Goal: Information Seeking & Learning: Find specific fact

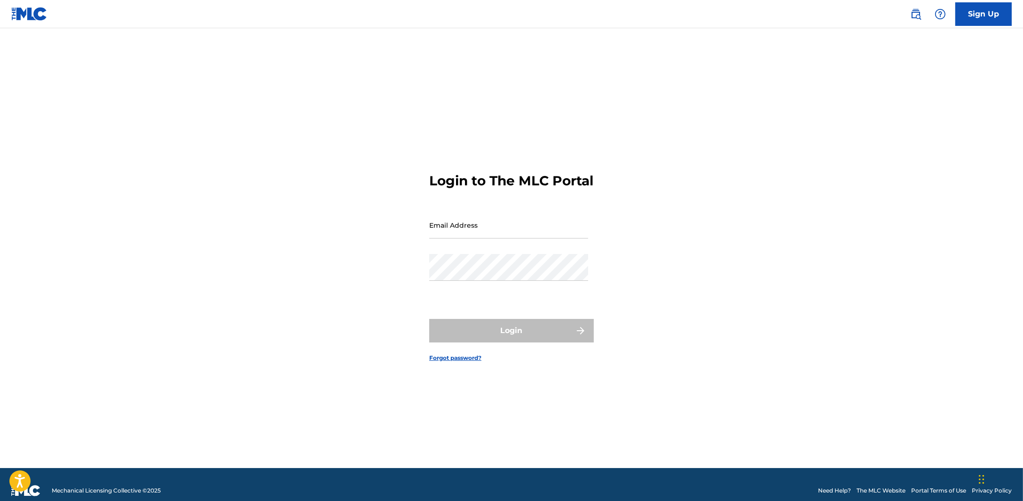
type input "[PERSON_NAME][EMAIL_ADDRESS][DOMAIN_NAME]"
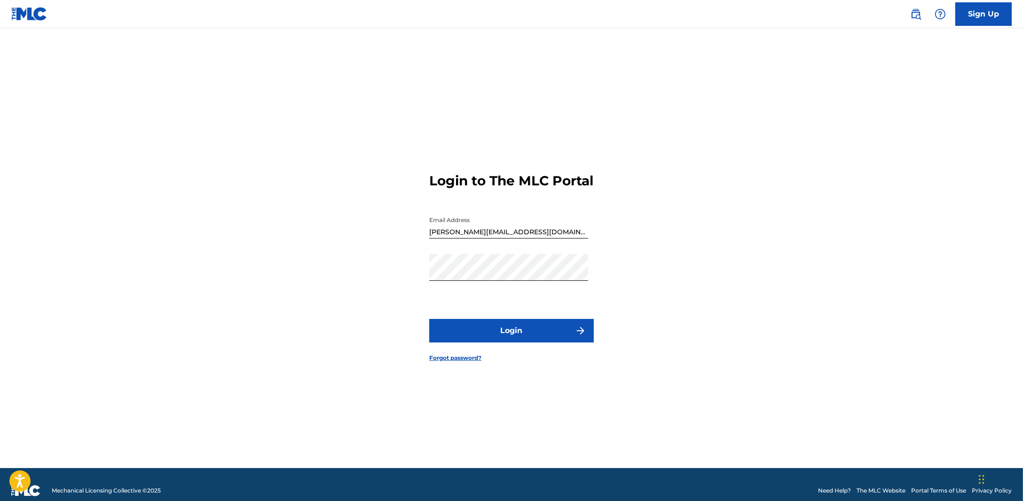
click at [485, 333] on div "Login" at bounding box center [511, 331] width 165 height 24
click at [484, 339] on button "Login" at bounding box center [511, 331] width 165 height 24
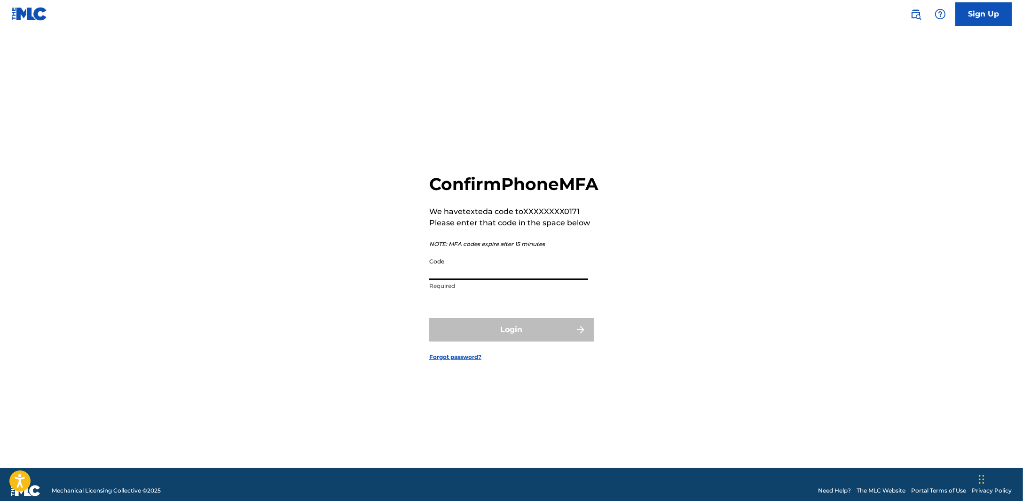
click at [512, 279] on input "Code" at bounding box center [508, 266] width 159 height 27
type input "997319"
click at [494, 333] on button "Login" at bounding box center [511, 330] width 165 height 24
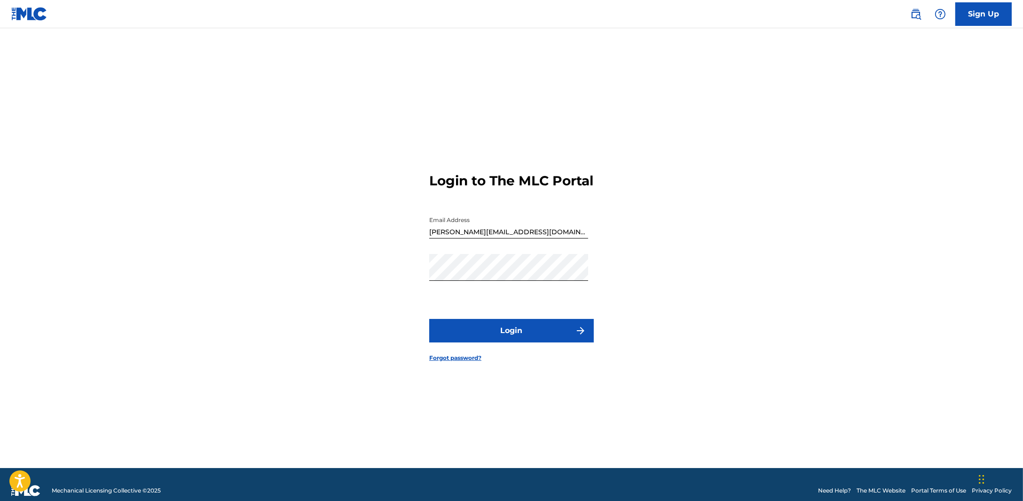
click at [476, 341] on button "Login" at bounding box center [511, 331] width 165 height 24
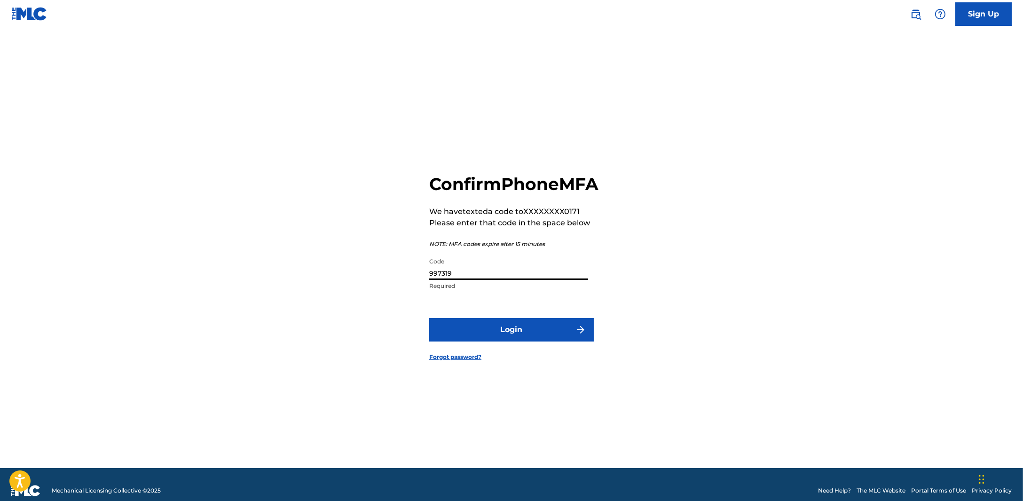
click at [475, 280] on input "997319" at bounding box center [508, 266] width 159 height 27
drag, startPoint x: 475, startPoint y: 282, endPoint x: 412, endPoint y: 264, distance: 64.7
click at [413, 264] on div "Confirm Phone MFA We have texted a code to XXXXXXXX0171 Please enter that code …" at bounding box center [511, 260] width 658 height 416
type input "977100"
click at [465, 334] on button "Login" at bounding box center [511, 330] width 165 height 24
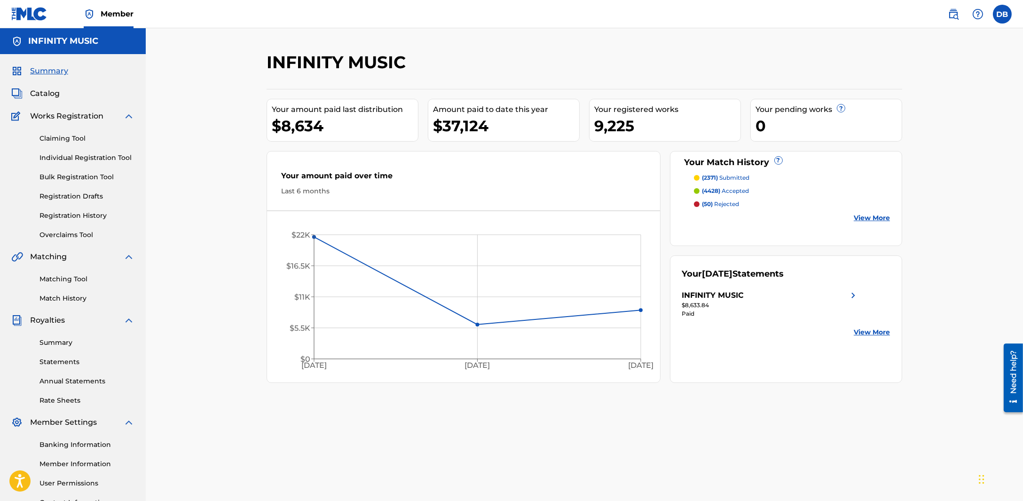
click at [88, 281] on link "Matching Tool" at bounding box center [87, 279] width 95 height 10
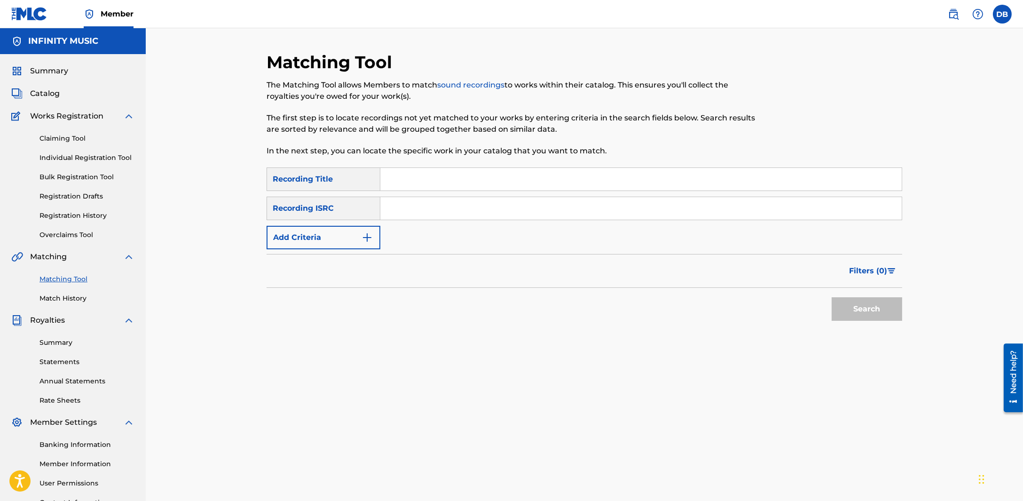
click at [352, 230] on button "Add Criteria" at bounding box center [324, 238] width 114 height 24
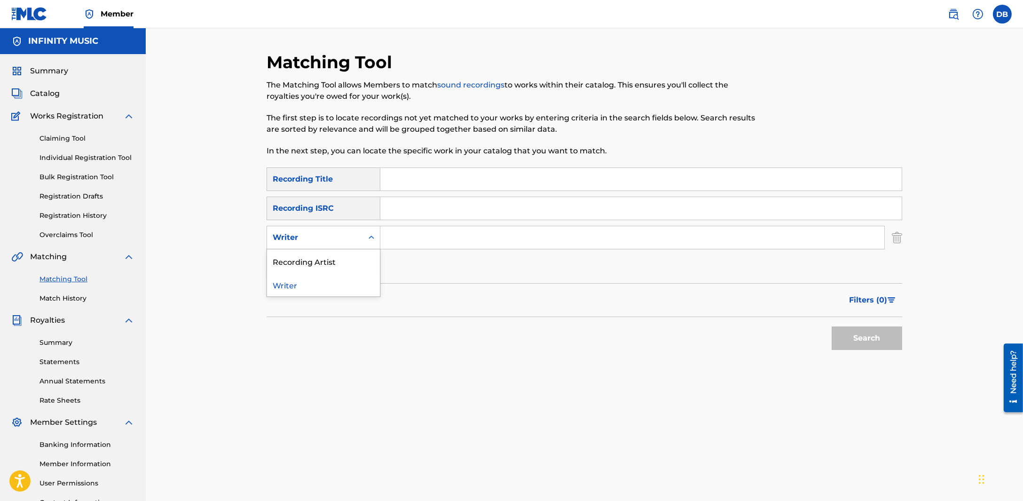
click at [351, 234] on div "Writer" at bounding box center [315, 237] width 85 height 11
click at [343, 264] on div "Recording Artist" at bounding box center [323, 261] width 113 height 24
drag, startPoint x: 390, startPoint y: 251, endPoint x: 390, endPoint y: 243, distance: 8.0
click at [390, 250] on div "SearchWithCriteria0aa8ac35-8405-4312-a6e2-ae083b1b631d Recording Title SearchWi…" at bounding box center [585, 222] width 636 height 111
click at [390, 243] on input "Search Form" at bounding box center [632, 237] width 504 height 23
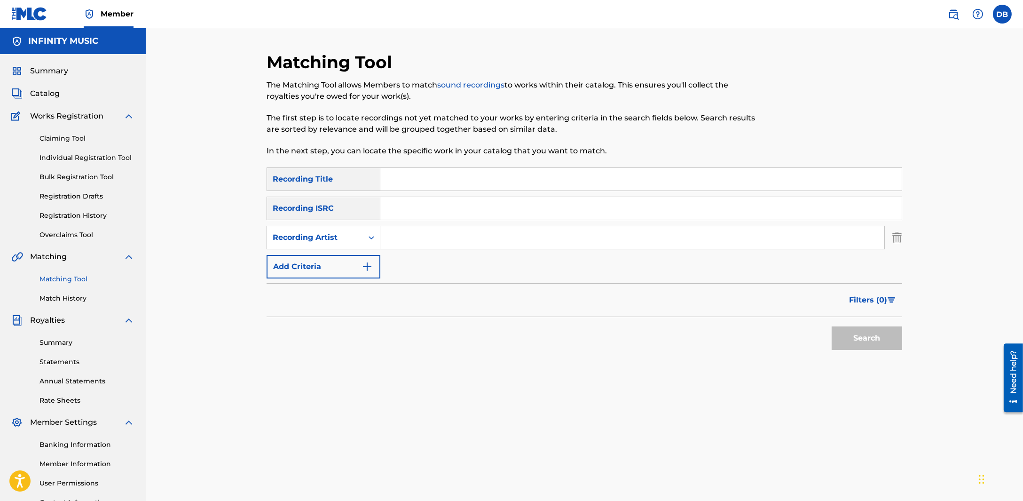
paste input "Сметана band"
type input "Сметана band"
click at [832, 326] on button "Search" at bounding box center [867, 338] width 71 height 24
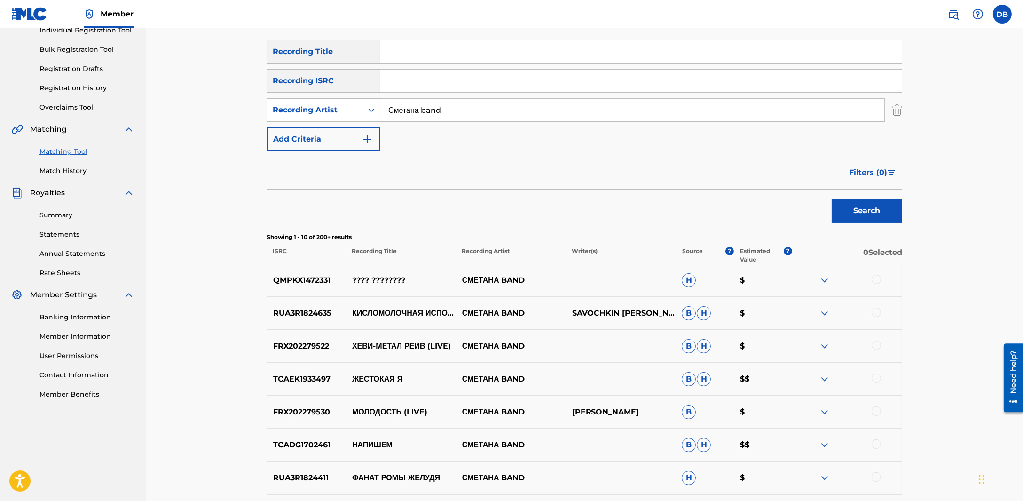
scroll to position [117, 0]
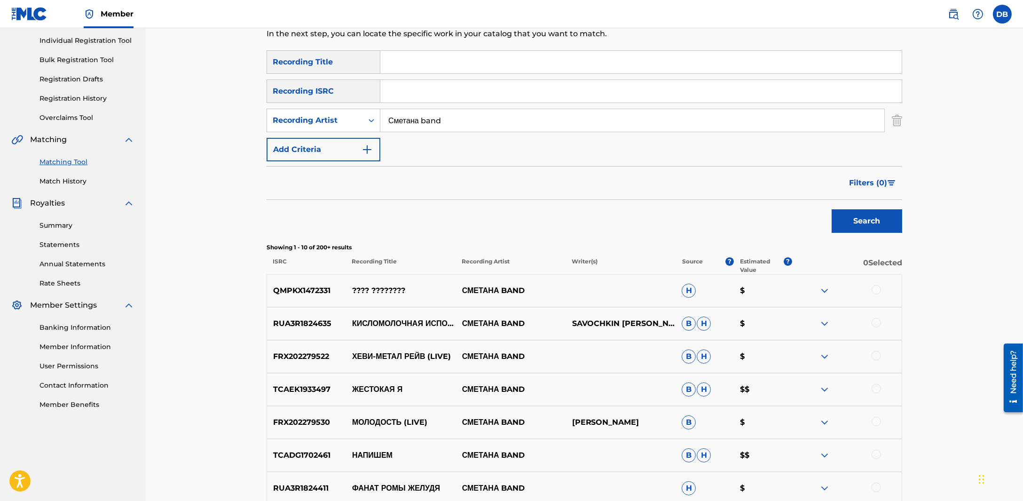
click at [854, 180] on span "Filters ( 0 )" at bounding box center [868, 182] width 38 height 11
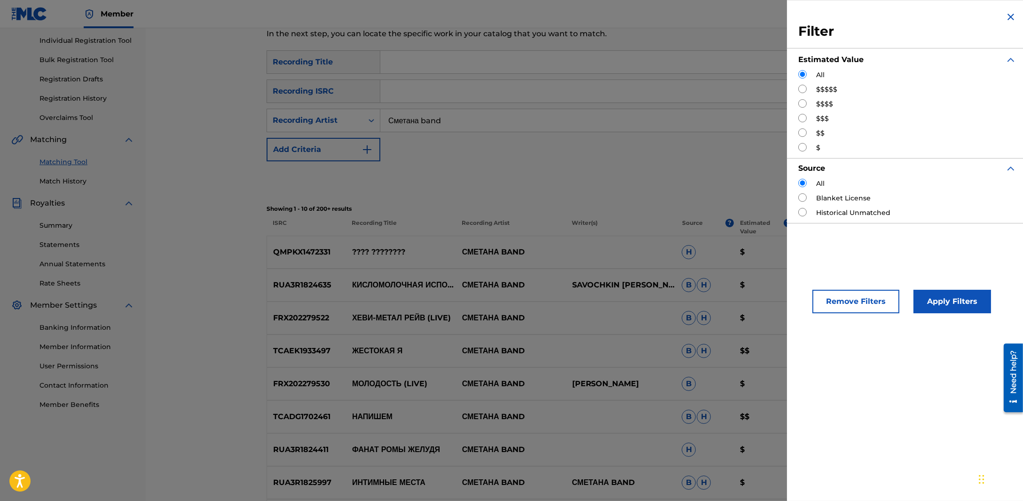
click at [804, 103] on input "Search Form" at bounding box center [803, 103] width 8 height 8
radio input "true"
click at [920, 292] on button "Apply Filters" at bounding box center [953, 302] width 78 height 24
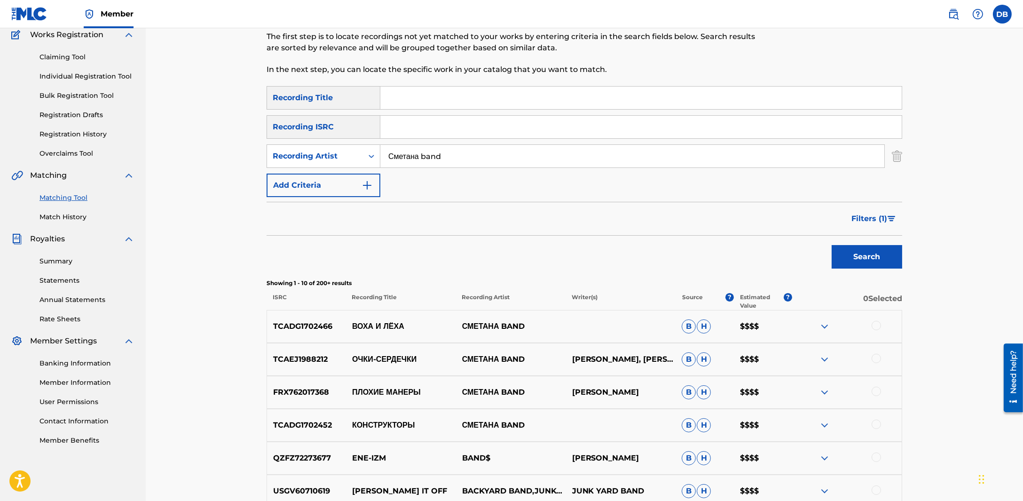
click at [877, 220] on span "Filters ( 1 )" at bounding box center [870, 218] width 36 height 11
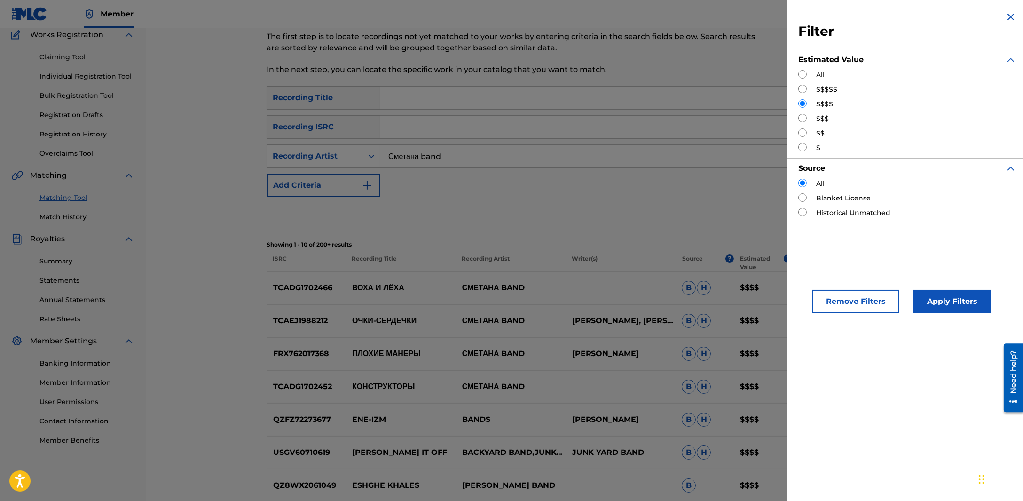
click at [806, 95] on div "All $$$$$ $$$$ $$$ $$ $" at bounding box center [908, 111] width 218 height 83
click at [805, 87] on input "Search Form" at bounding box center [803, 89] width 8 height 8
radio input "true"
click at [926, 300] on button "Apply Filters" at bounding box center [953, 302] width 78 height 24
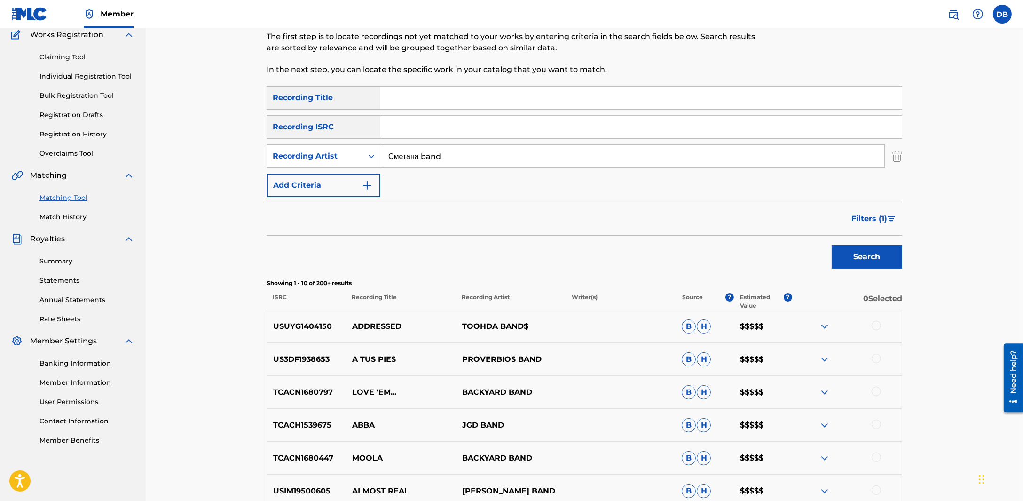
click at [875, 215] on span "Filters ( 1 )" at bounding box center [870, 218] width 36 height 11
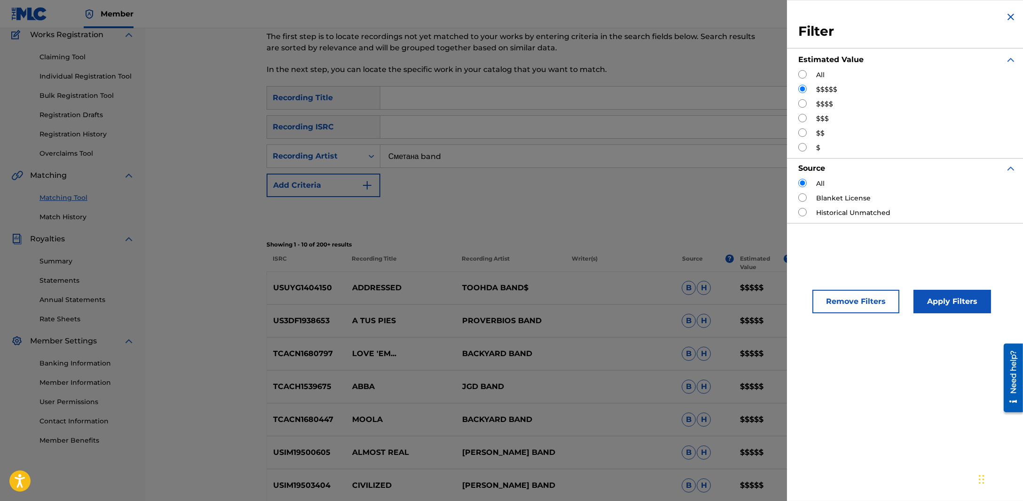
click at [801, 103] on input "Search Form" at bounding box center [803, 103] width 8 height 8
radio input "true"
click at [935, 303] on button "Apply Filters" at bounding box center [953, 302] width 78 height 24
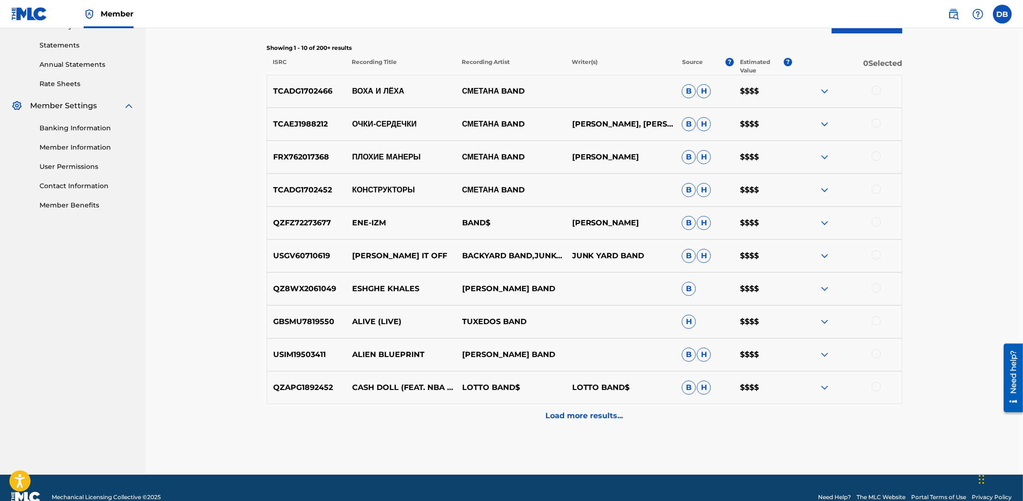
scroll to position [258, 0]
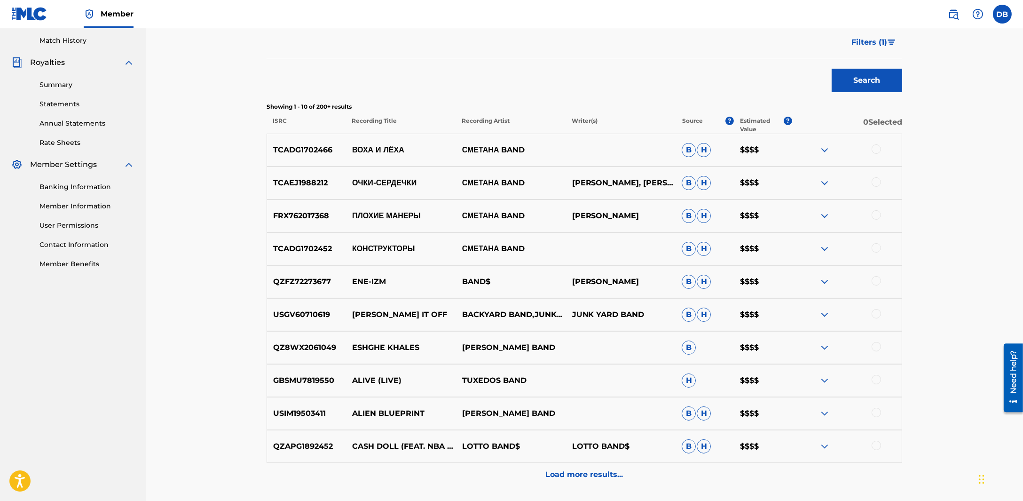
click at [858, 48] on button "Filters ( 1 )" at bounding box center [874, 43] width 56 height 24
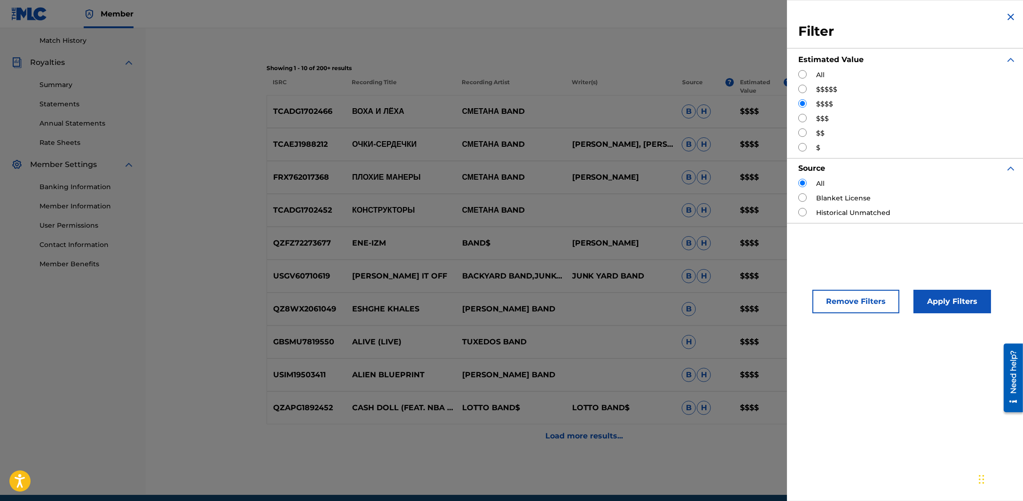
click at [805, 119] on input "Search Form" at bounding box center [803, 118] width 8 height 8
radio input "true"
click at [960, 299] on button "Apply Filters" at bounding box center [953, 302] width 78 height 24
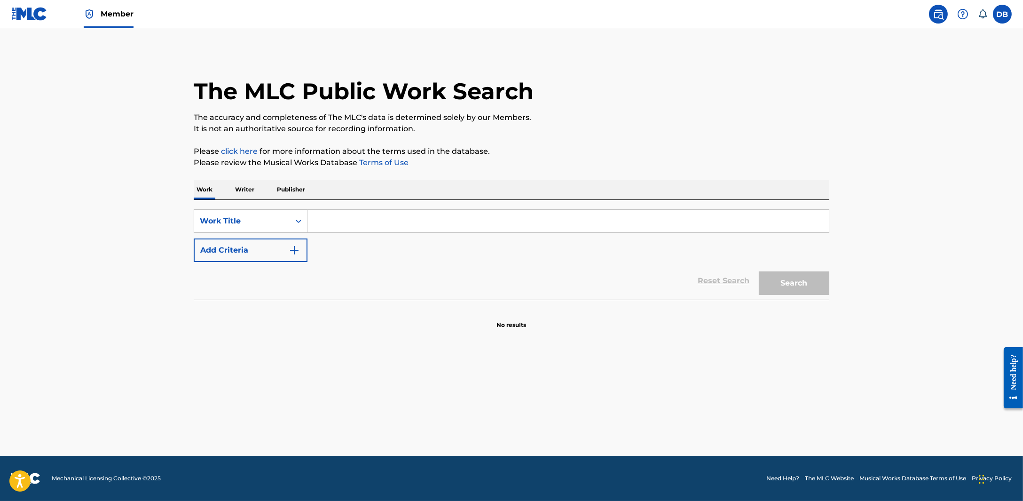
click at [252, 186] on p "Writer" at bounding box center [244, 190] width 25 height 20
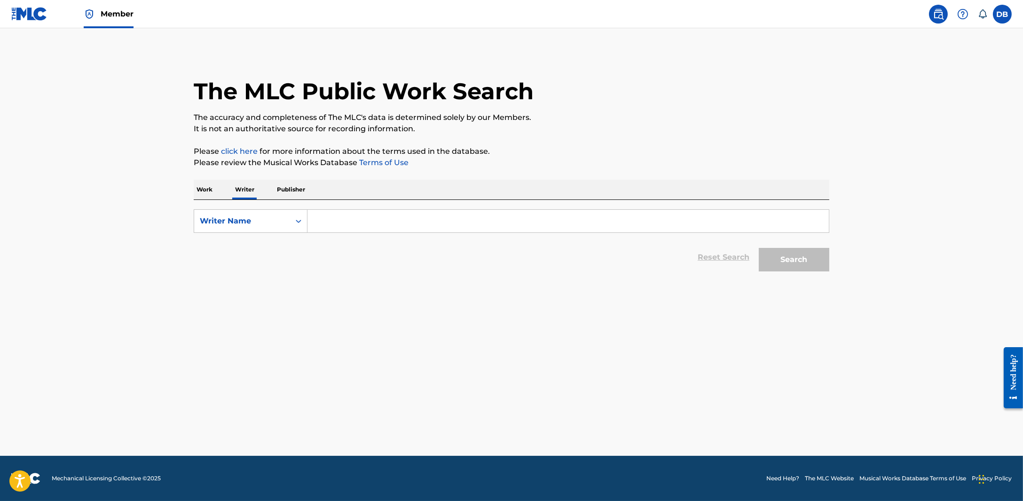
click at [320, 220] on input "Search Form" at bounding box center [569, 221] width 522 height 23
type input "[PERSON_NAME]"
click at [759, 248] on button "Search" at bounding box center [794, 260] width 71 height 24
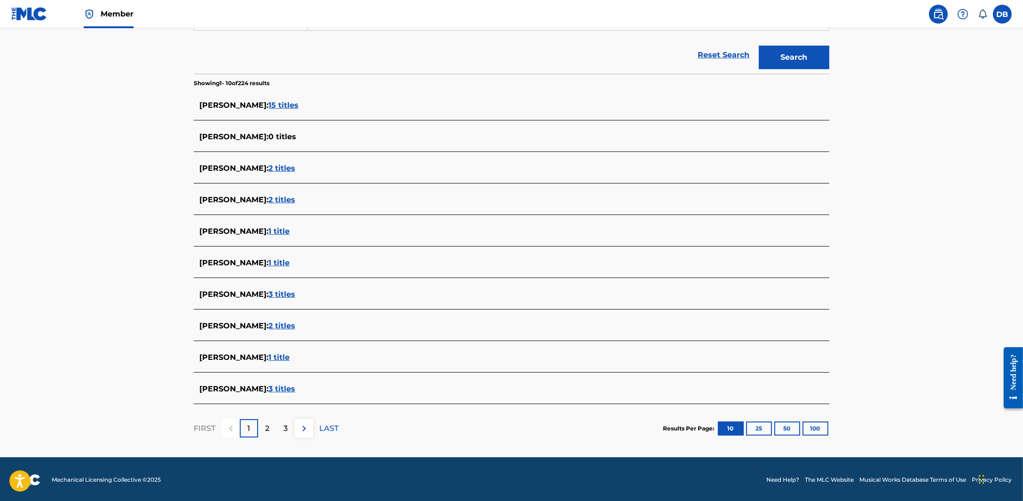
scroll to position [203, 0]
